Goal: Information Seeking & Learning: Find specific fact

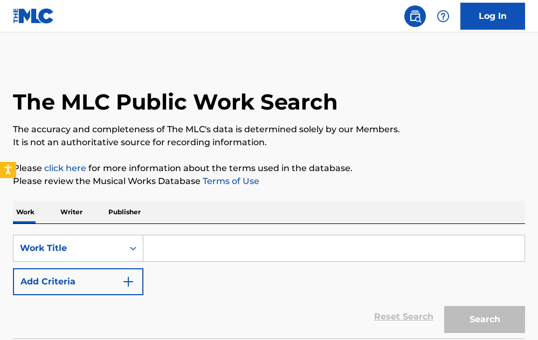
click at [195, 259] on input "Search Form" at bounding box center [333, 248] width 381 height 26
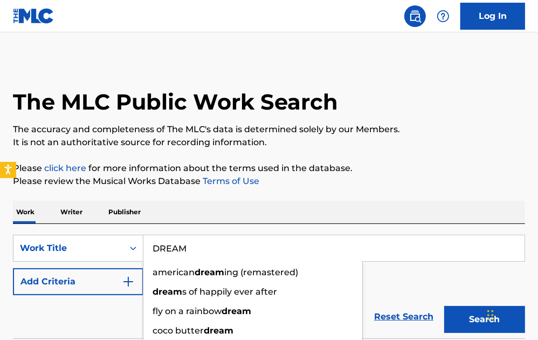
type input "DREAM"
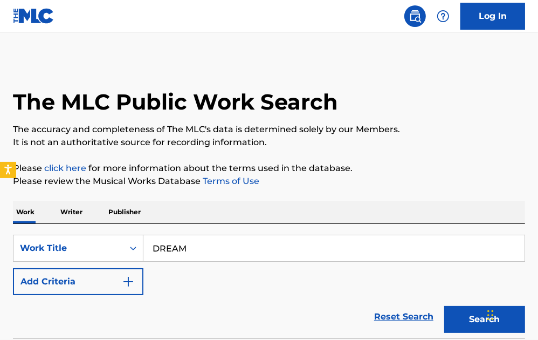
click at [86, 284] on button "Add Criteria" at bounding box center [78, 281] width 130 height 27
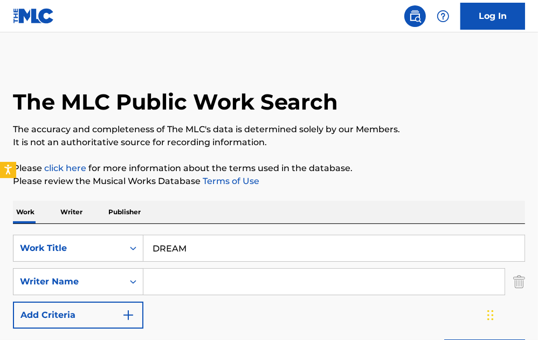
click at [177, 281] on input "Search Form" at bounding box center [323, 281] width 361 height 26
paste input "Sumanis"
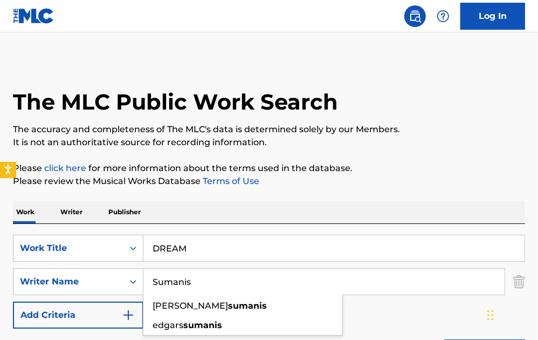
type input "Sumanis"
click at [419, 132] on p "The accuracy and completeness of The MLC's data is determined solely by our Mem…" at bounding box center [269, 129] width 512 height 13
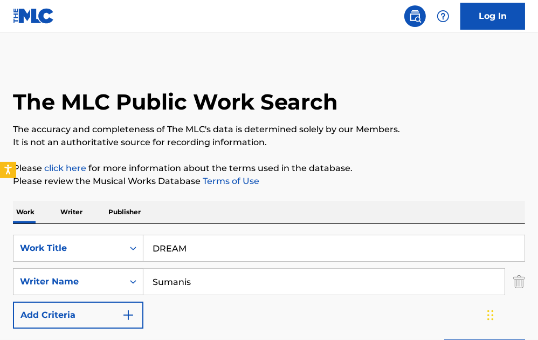
scroll to position [122, 0]
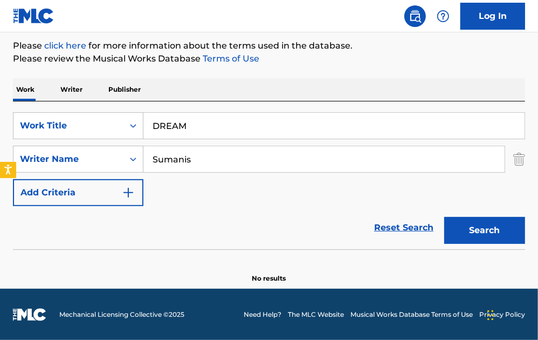
click at [498, 227] on button "Search" at bounding box center [484, 230] width 81 height 27
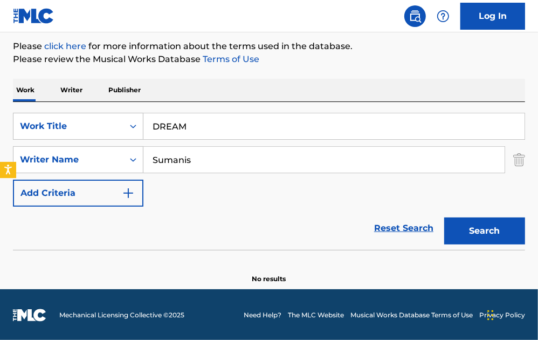
click at [223, 118] on input "DREAM" at bounding box center [333, 126] width 381 height 26
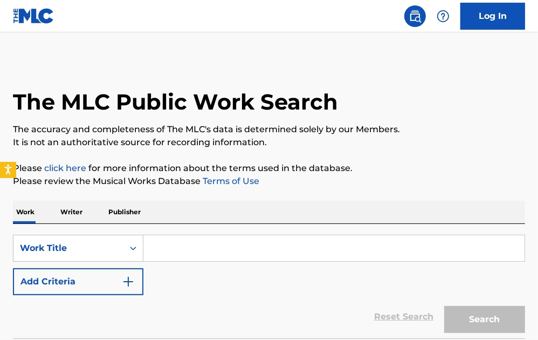
click at [224, 251] on input "Search Form" at bounding box center [333, 248] width 381 height 26
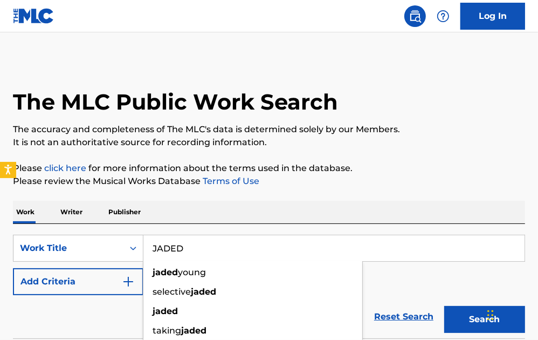
type input "JADED"
click at [428, 158] on div "The MLC Public Work Search The accuracy and completeness of The MLC's data is d…" at bounding box center [269, 215] width 538 height 313
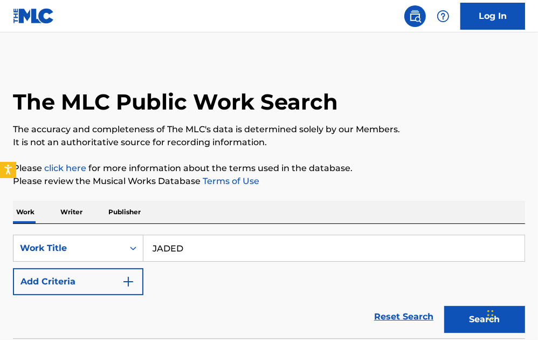
click at [110, 285] on button "Add Criteria" at bounding box center [78, 281] width 130 height 27
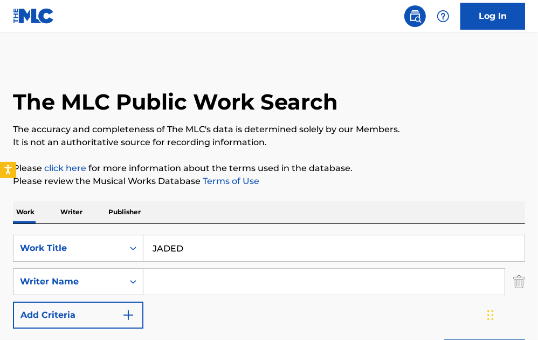
click at [216, 284] on input "Search Form" at bounding box center [323, 281] width 361 height 26
type input "[PERSON_NAME]"
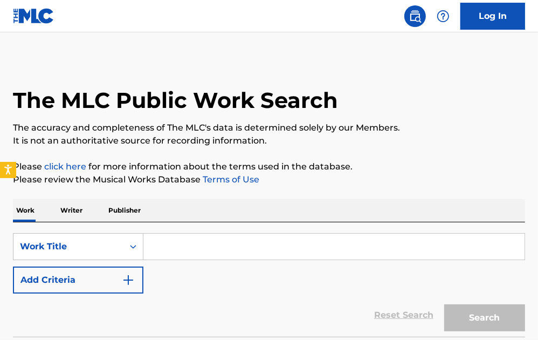
scroll to position [89, 0]
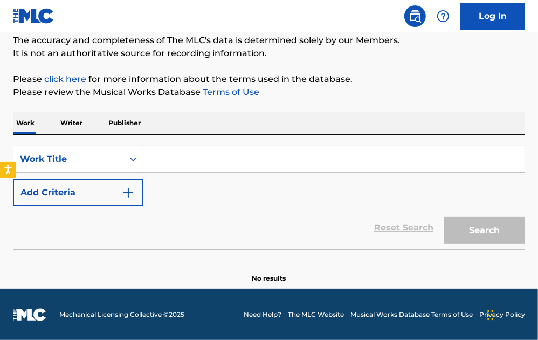
click at [186, 162] on input "Search Form" at bounding box center [333, 159] width 381 height 26
paste input "Cozy Vivaldi 1"
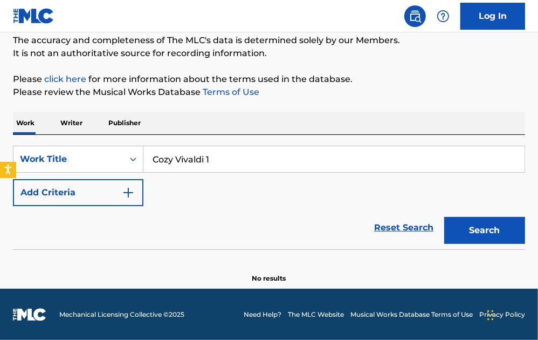
type input "Cozy Vivaldi 1"
click at [444, 217] on button "Search" at bounding box center [484, 230] width 81 height 27
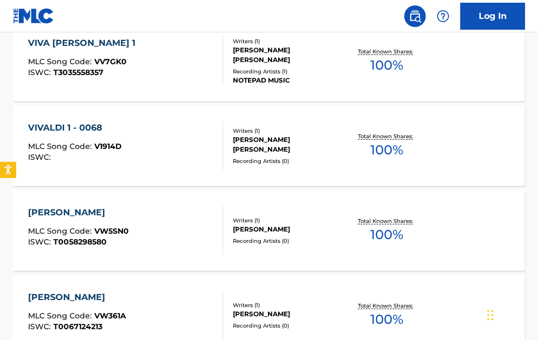
scroll to position [340, 0]
